Goal: Task Accomplishment & Management: Manage account settings

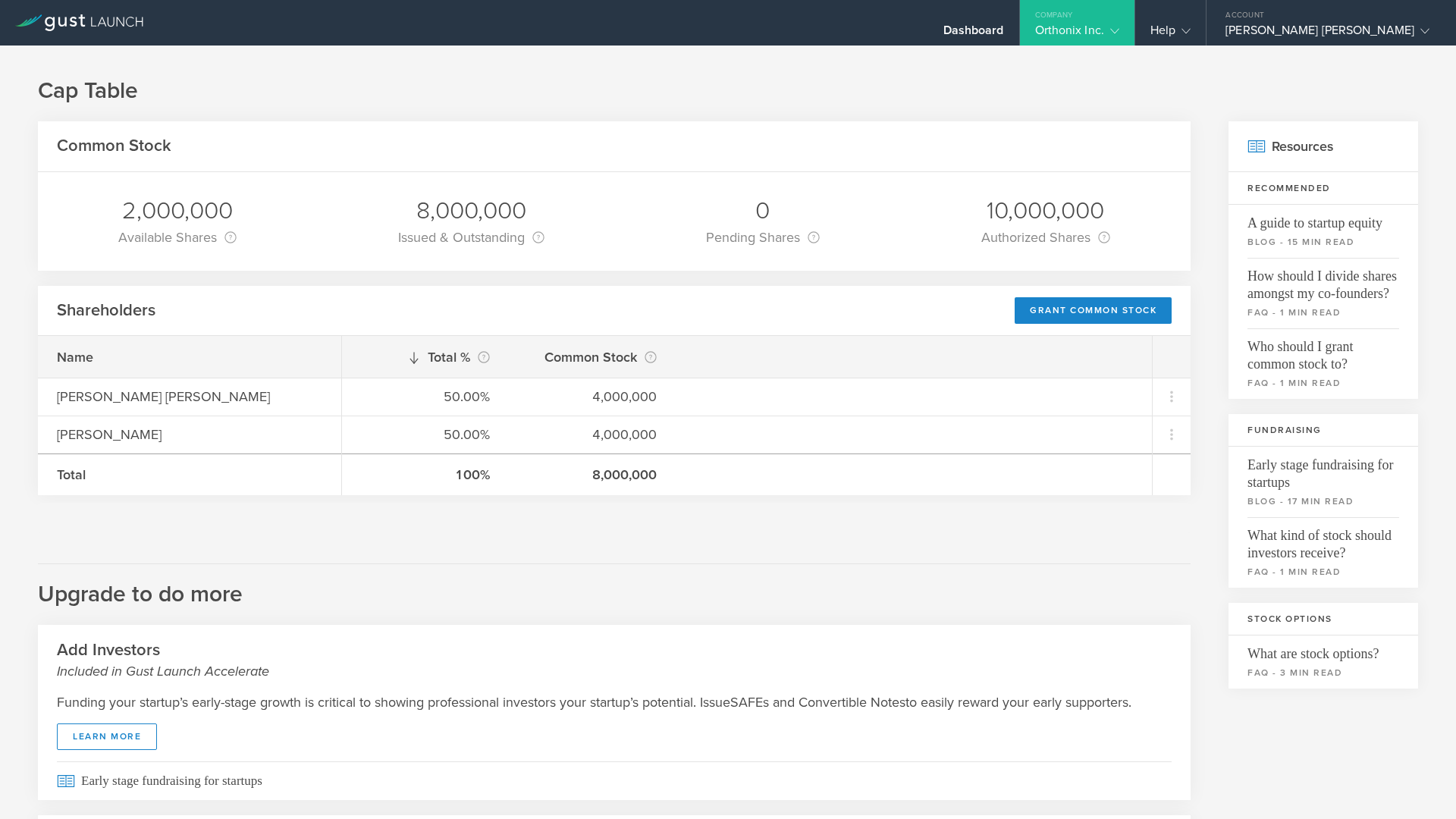
click at [96, 35] on div at bounding box center [79, 23] width 159 height 45
click at [113, 20] on icon at bounding box center [111, 21] width 7 height 10
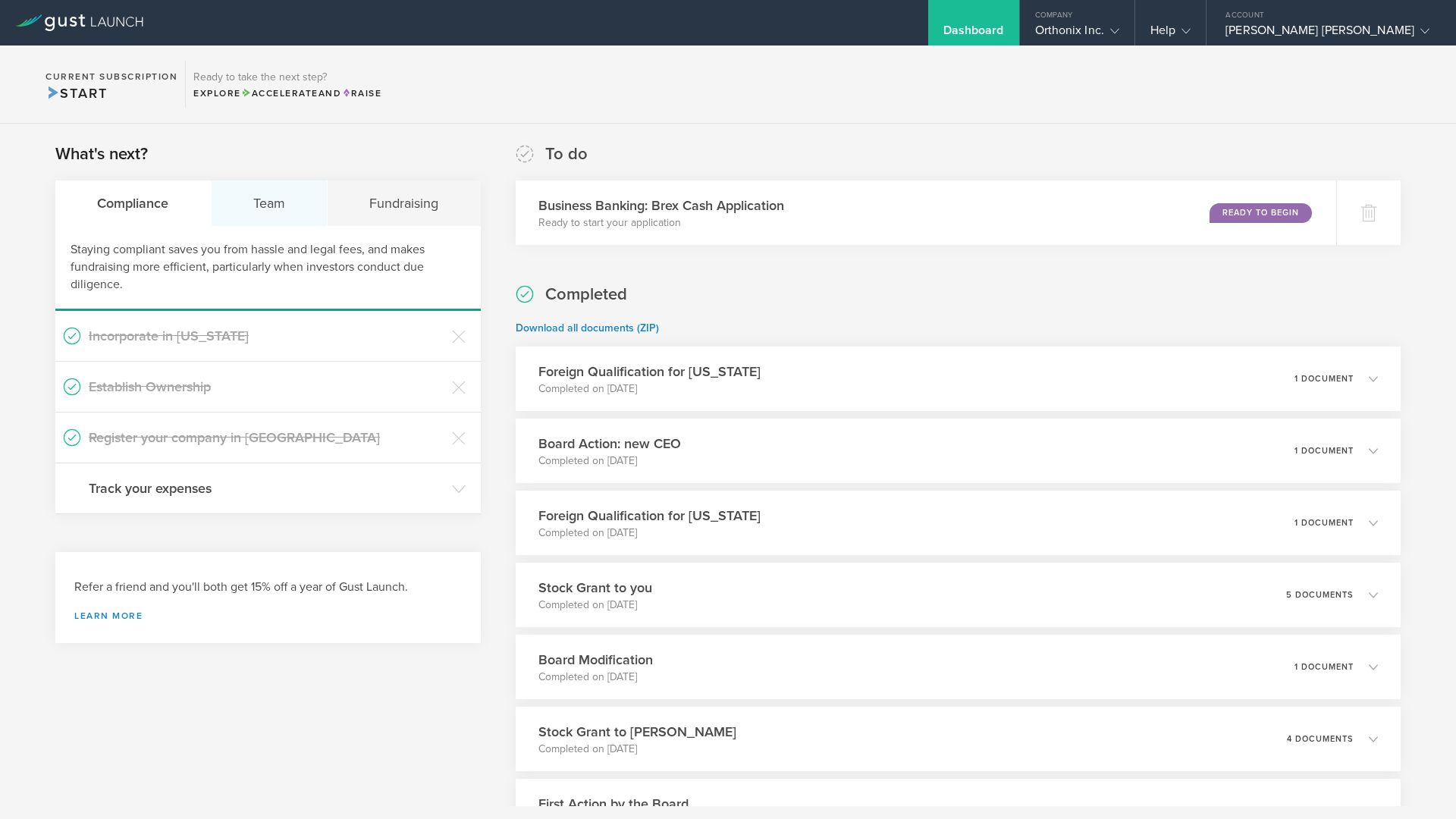
click at [266, 205] on div "Team" at bounding box center [269, 203] width 117 height 45
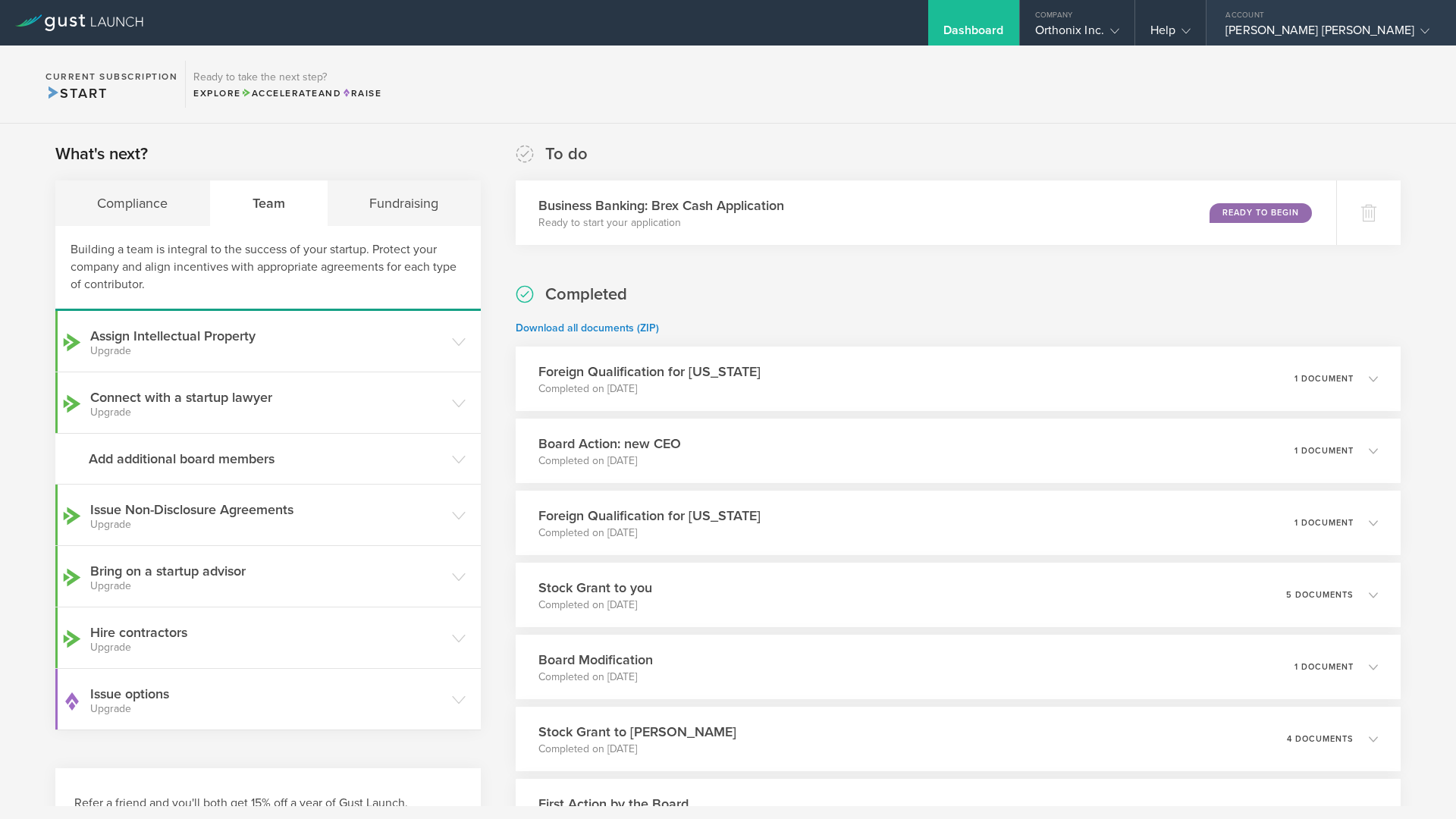
click at [1370, 27] on div "[PERSON_NAME] [PERSON_NAME]" at bounding box center [1327, 34] width 204 height 23
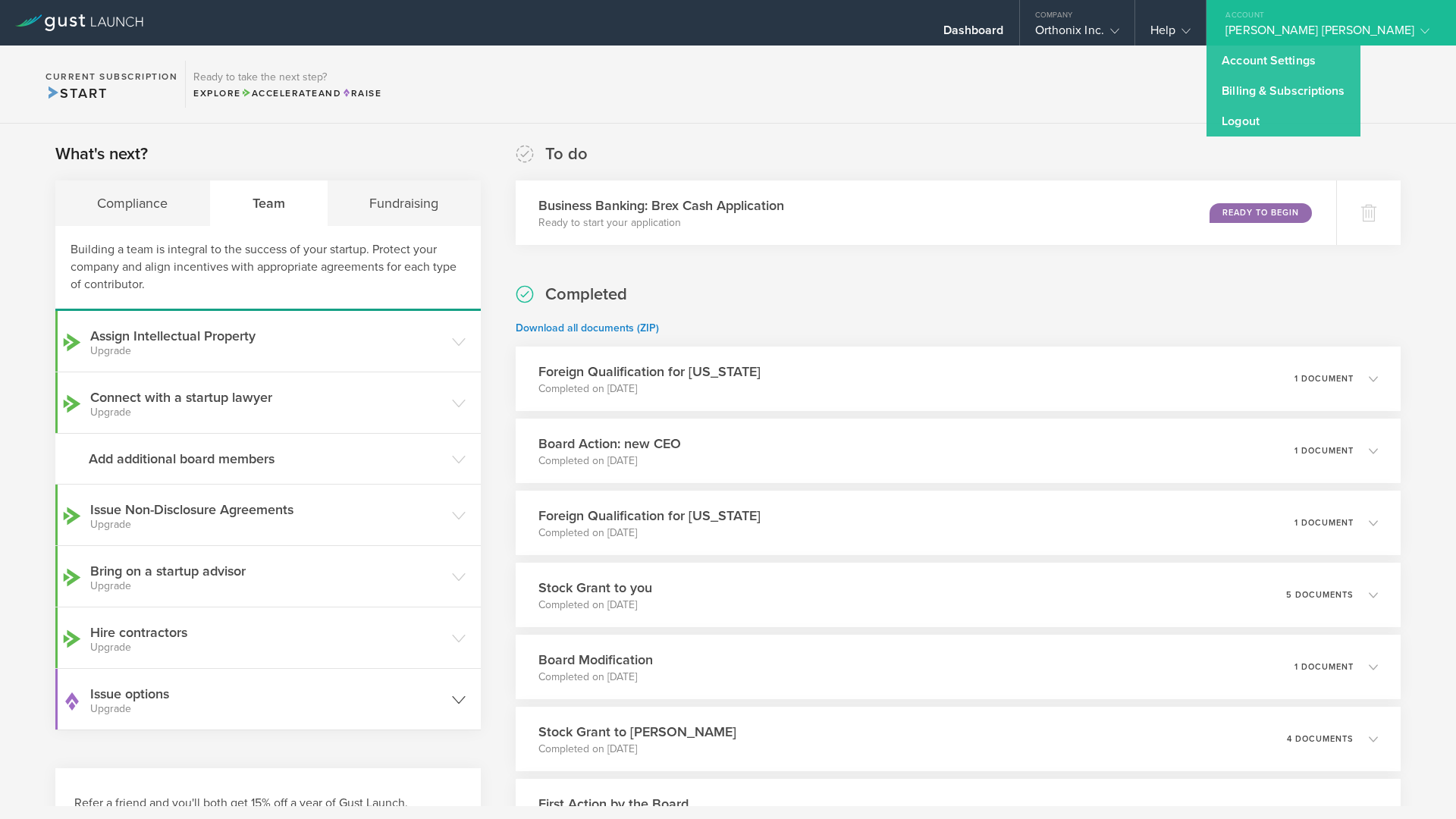
scroll to position [276, 0]
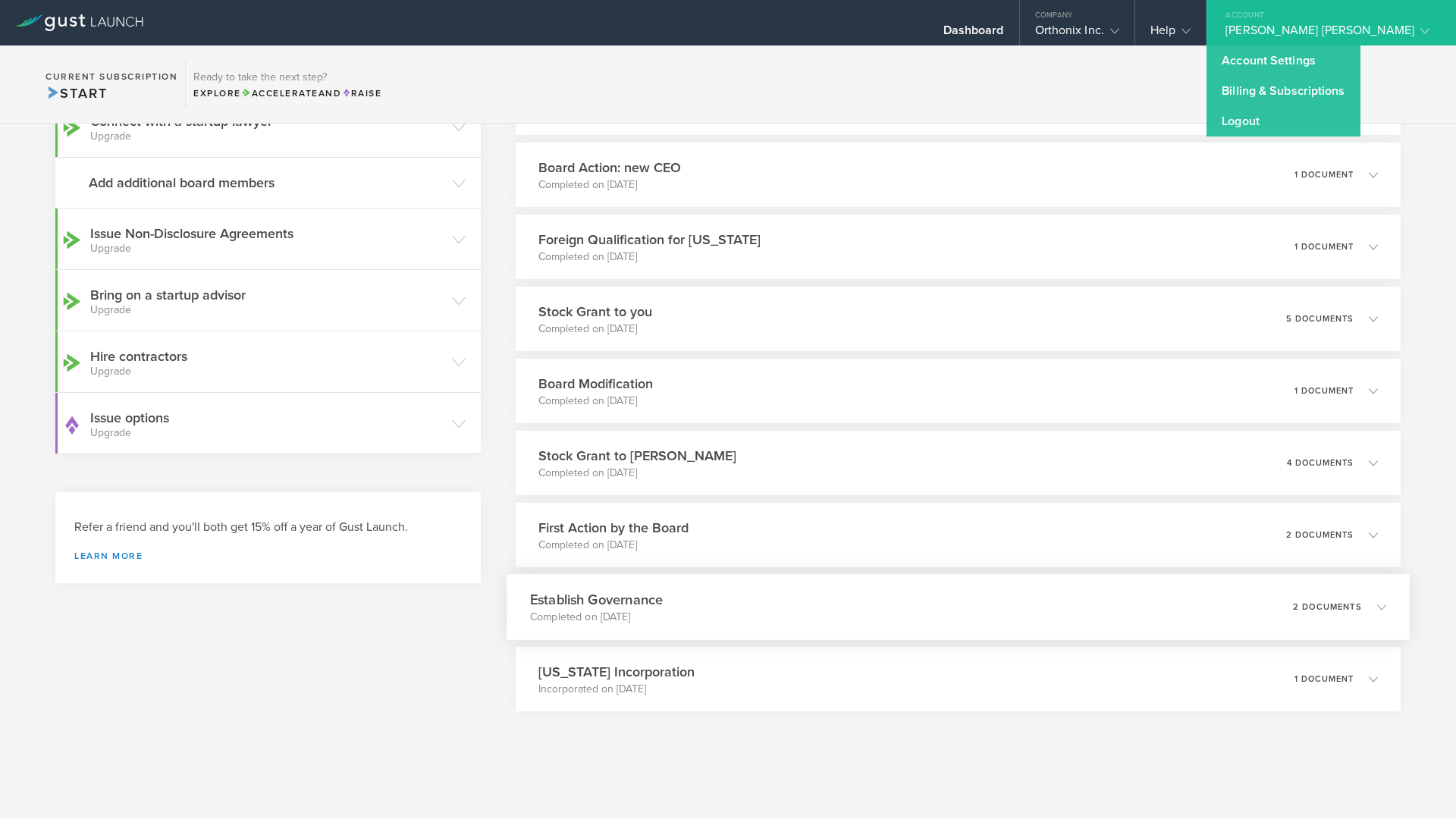
click at [707, 582] on div "Establish Governance Completed on [DATE] 2 documents" at bounding box center [958, 607] width 904 height 66
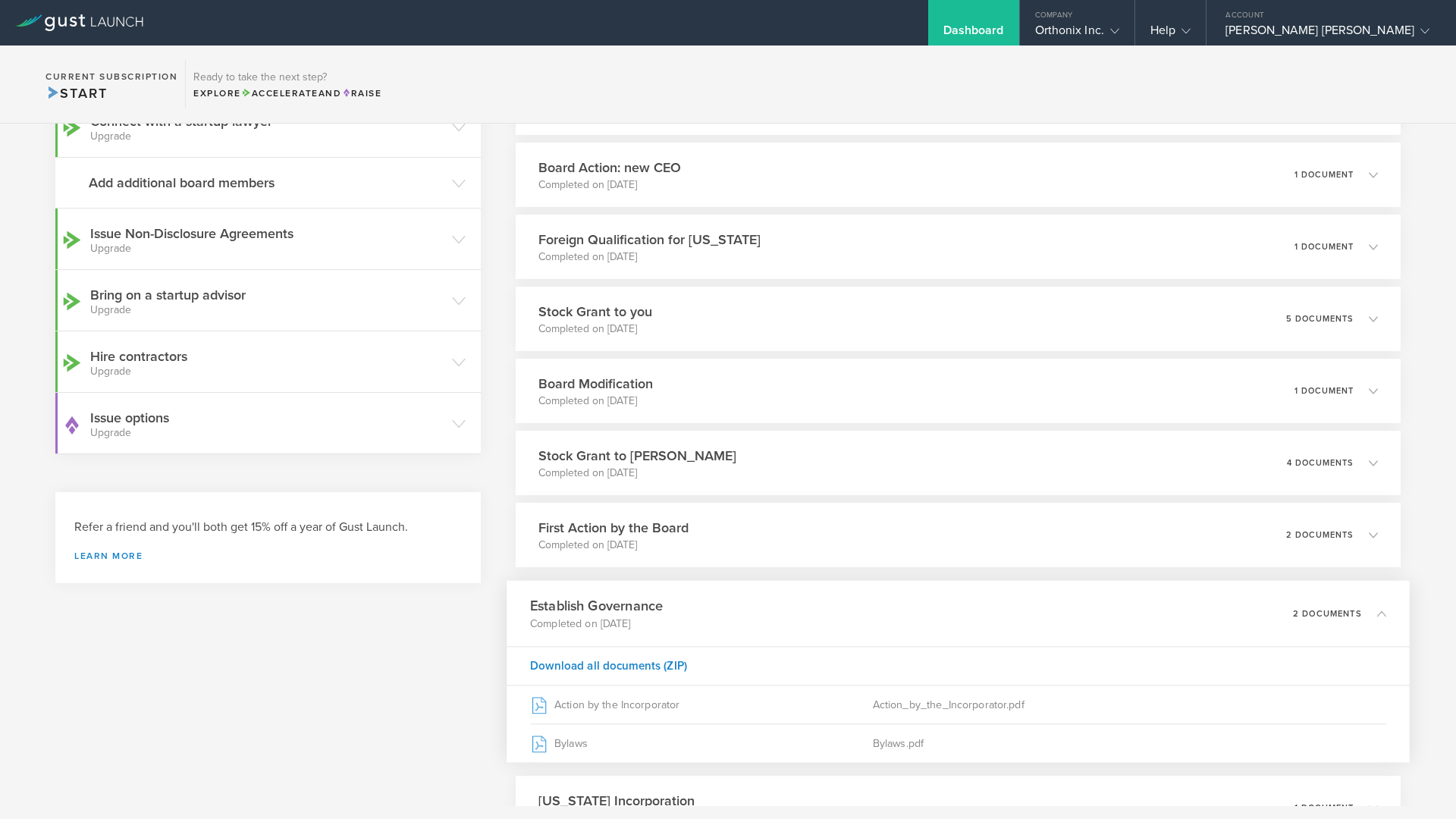
scroll to position [383, 0]
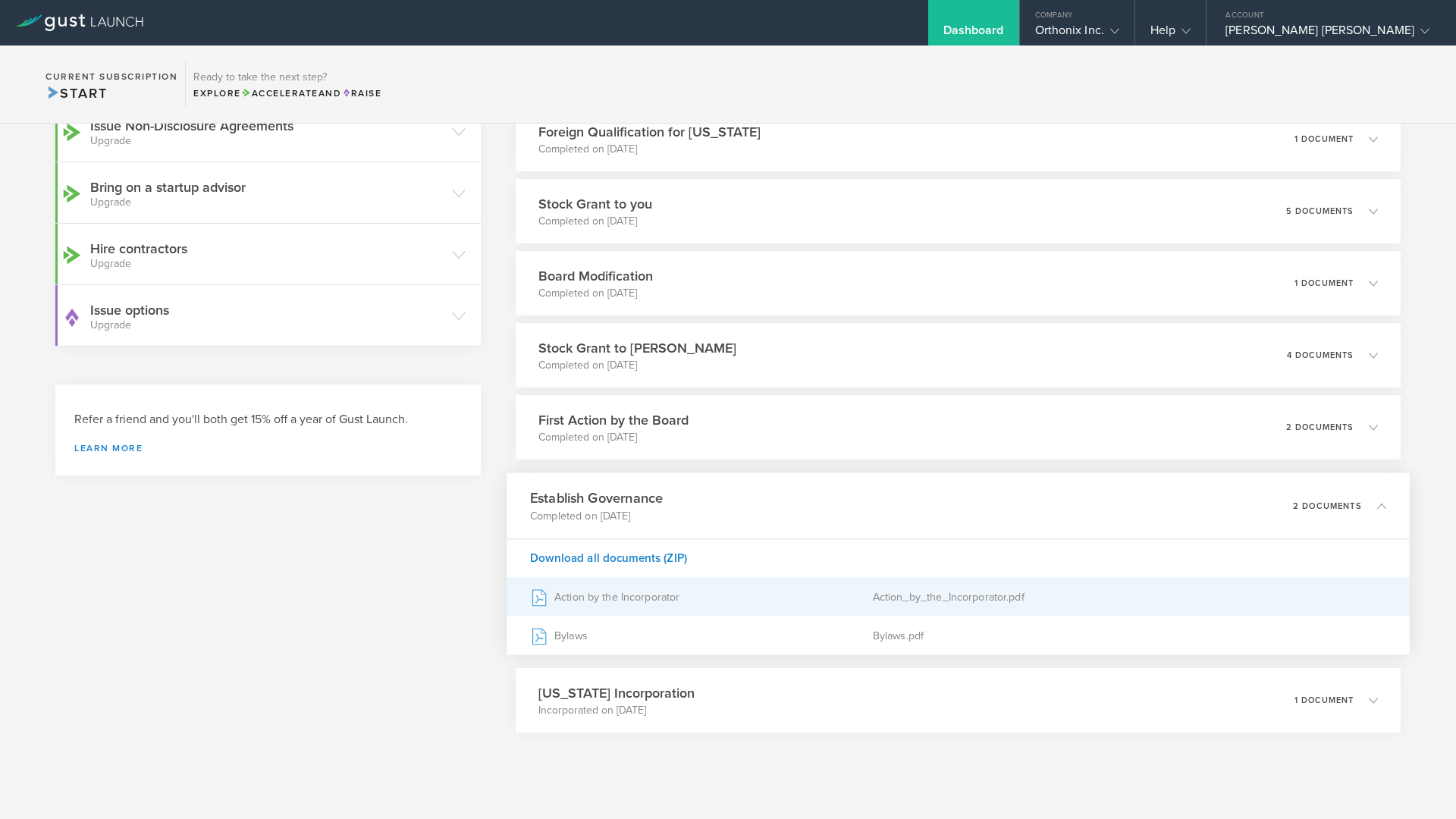
click at [583, 598] on div "Action by the Incorporator" at bounding box center [702, 597] width 343 height 38
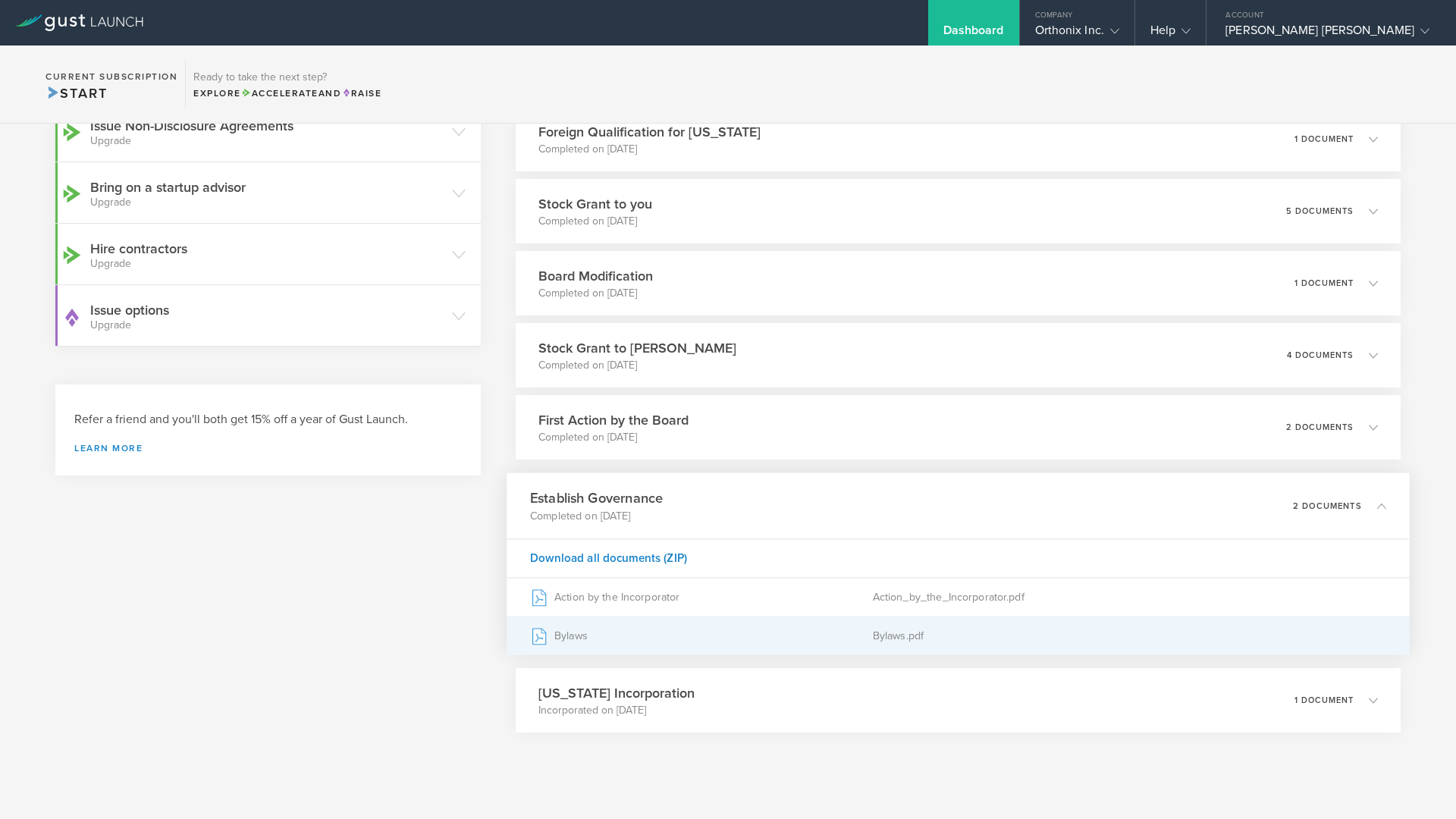
click at [581, 647] on div "Bylaws" at bounding box center [702, 635] width 343 height 38
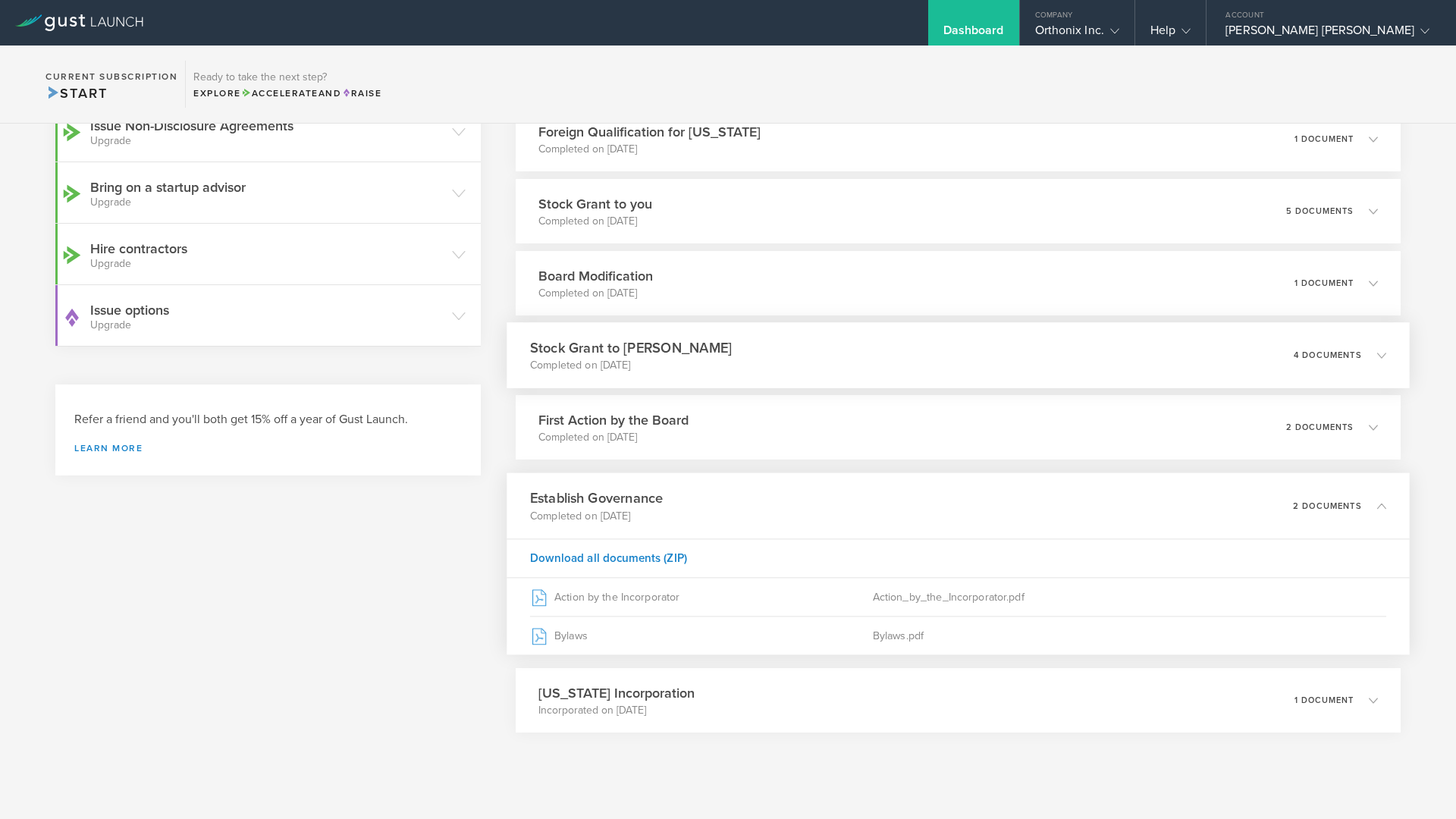
click at [606, 353] on h3 "Stock Grant to [PERSON_NAME]" at bounding box center [631, 347] width 202 height 20
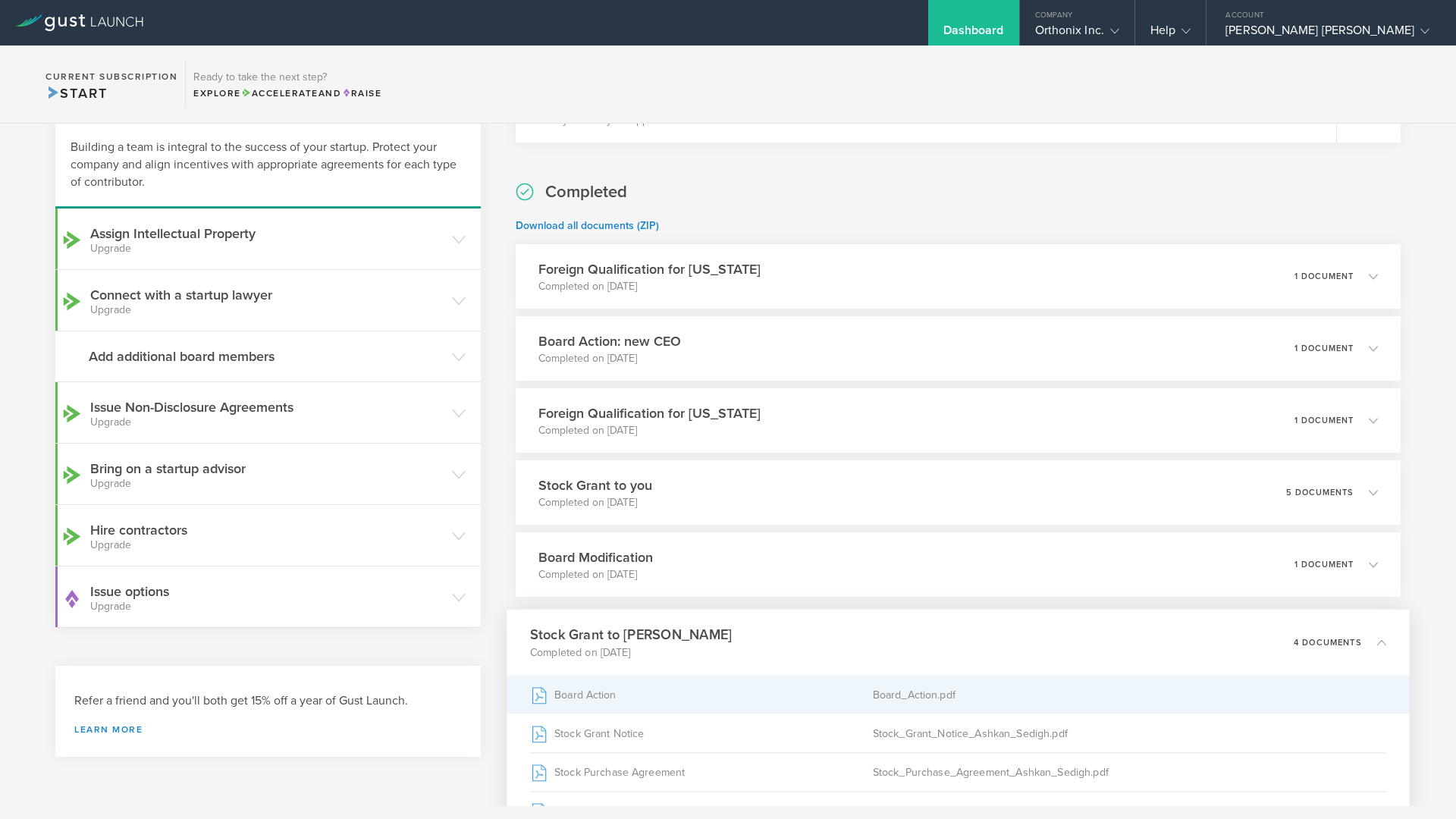
scroll to position [0, 0]
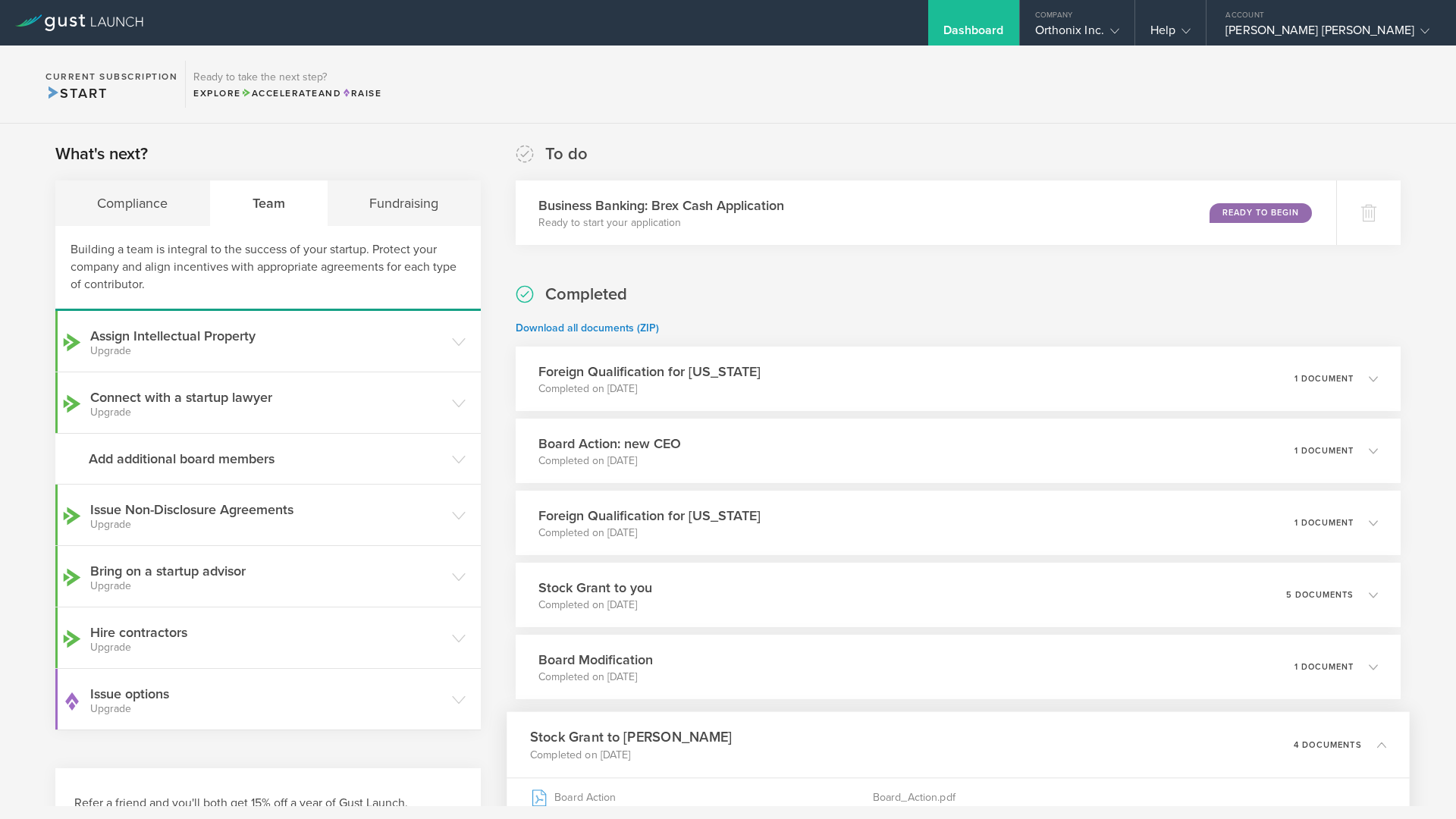
click at [1016, 14] on div "Dashboard" at bounding box center [973, 23] width 91 height 45
click at [128, 223] on div "Compliance" at bounding box center [133, 203] width 156 height 45
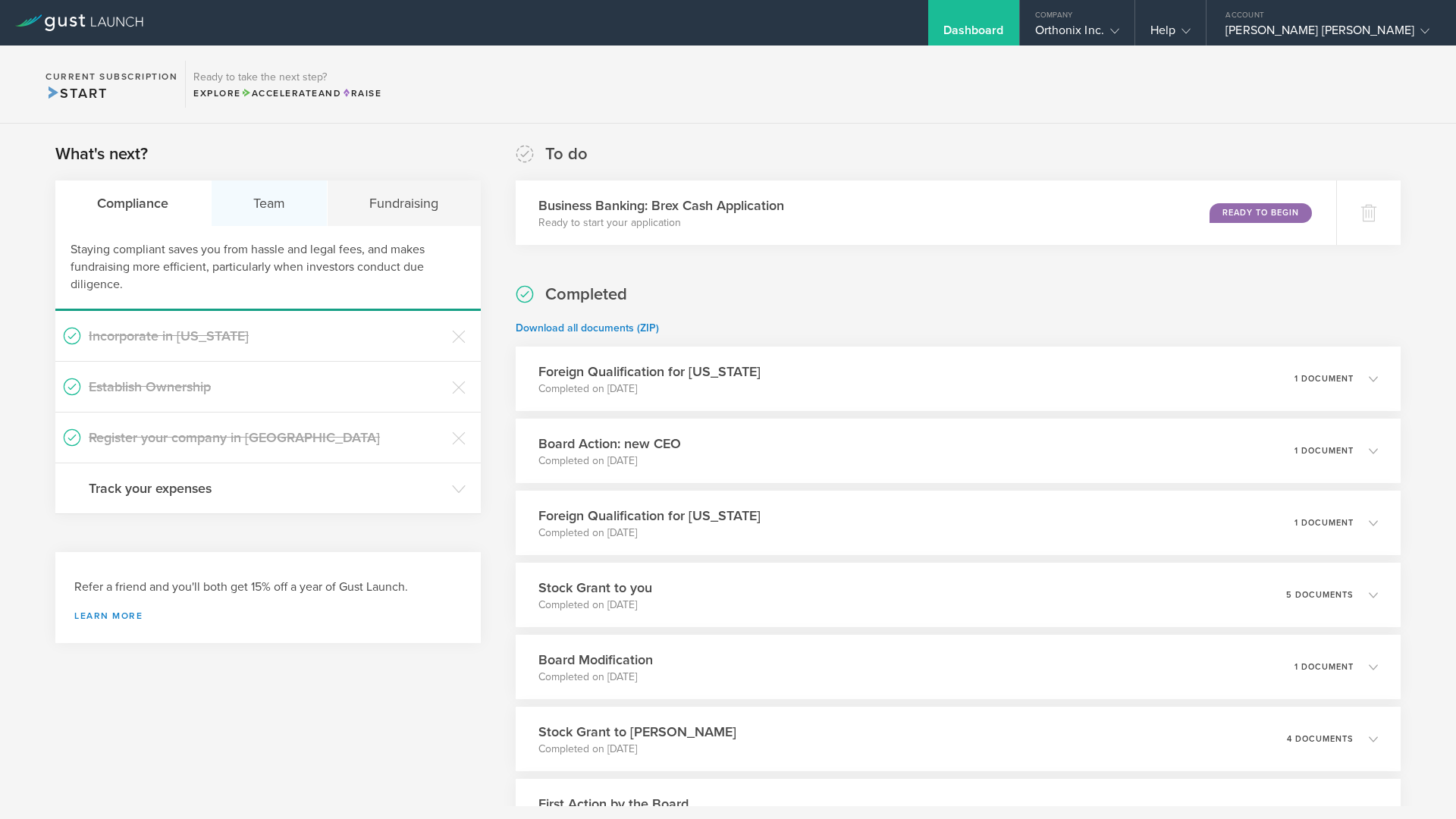
click at [301, 200] on div "Team" at bounding box center [269, 203] width 117 height 45
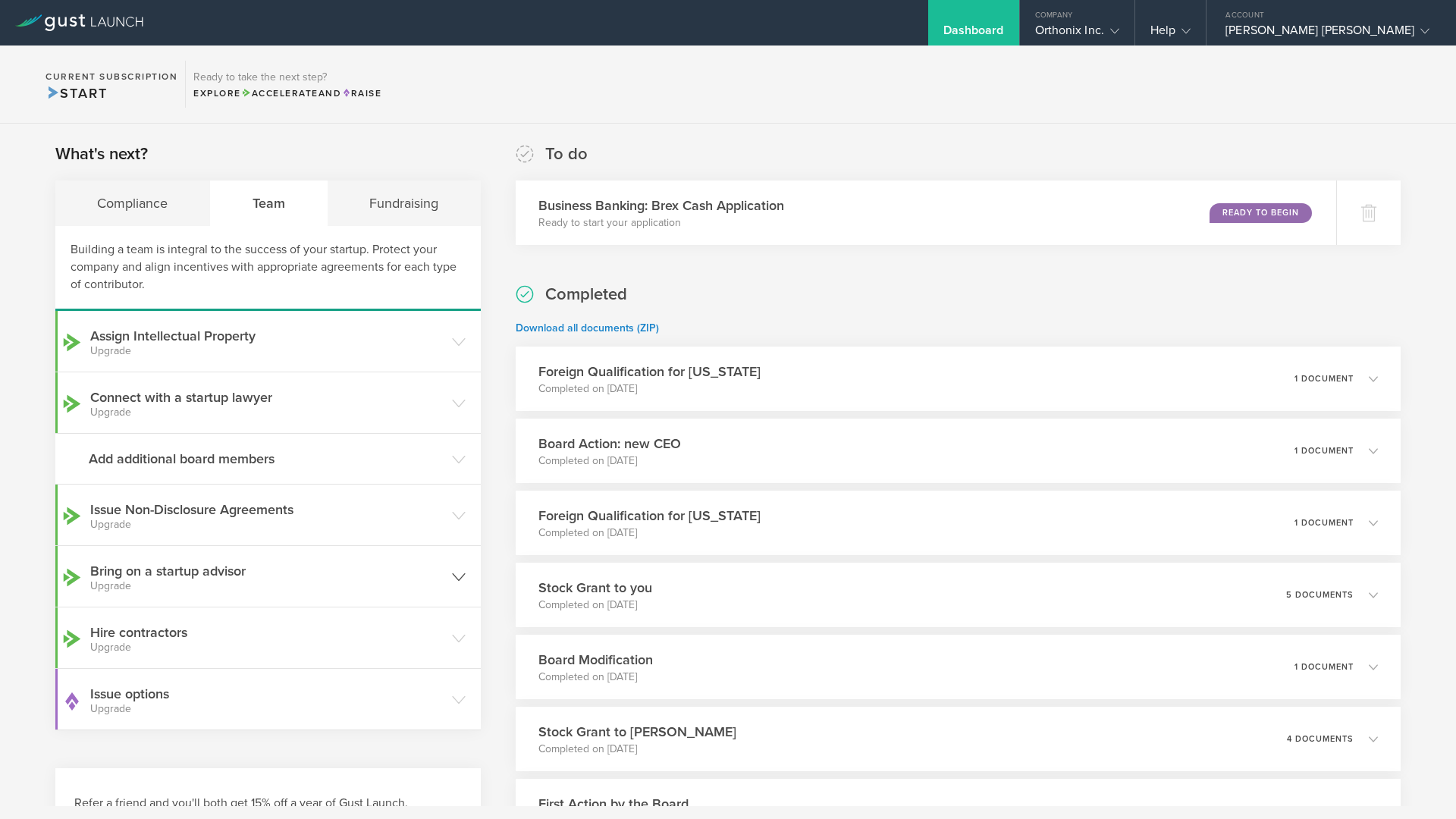
click at [312, 603] on header "Bring on a startup advisor Upgrade" at bounding box center [268, 577] width 426 height 61
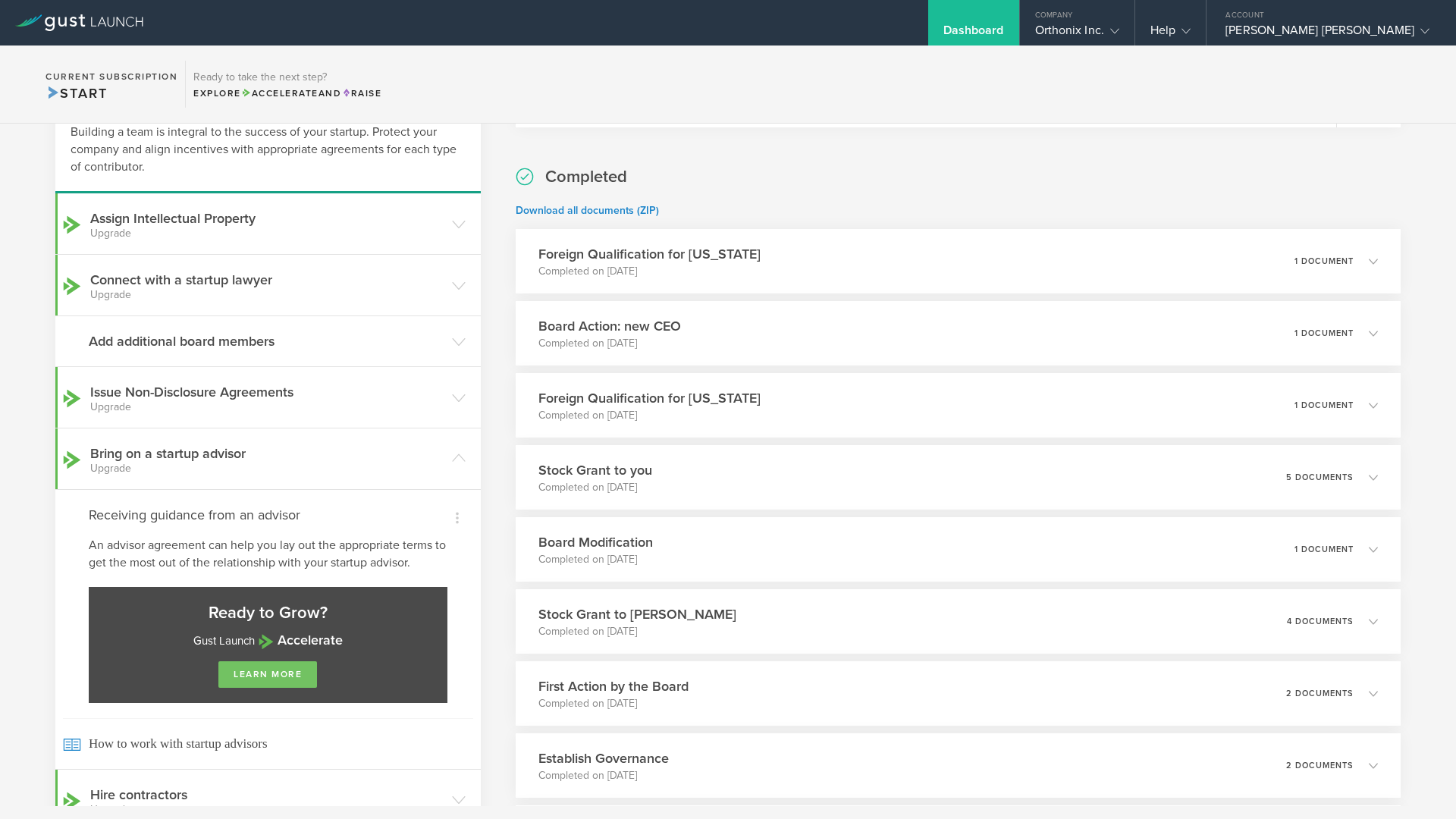
scroll to position [247, 0]
